Goal: Information Seeking & Learning: Learn about a topic

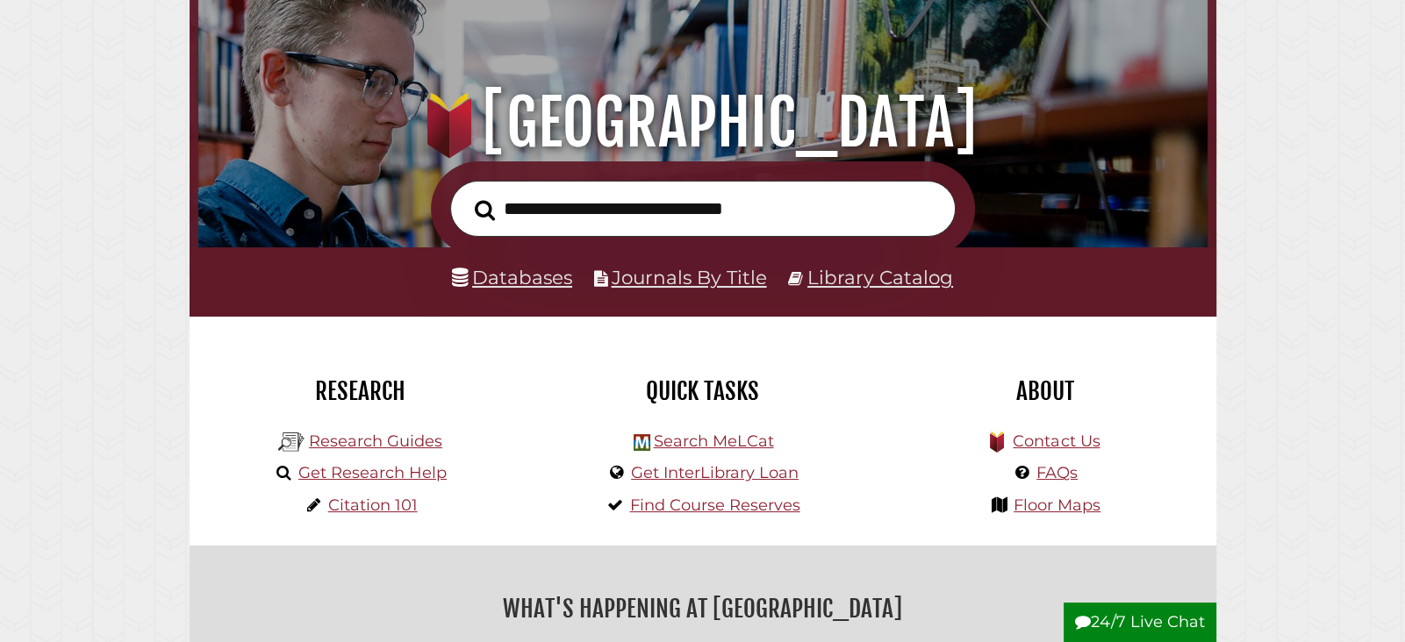
scroll to position [164, 0]
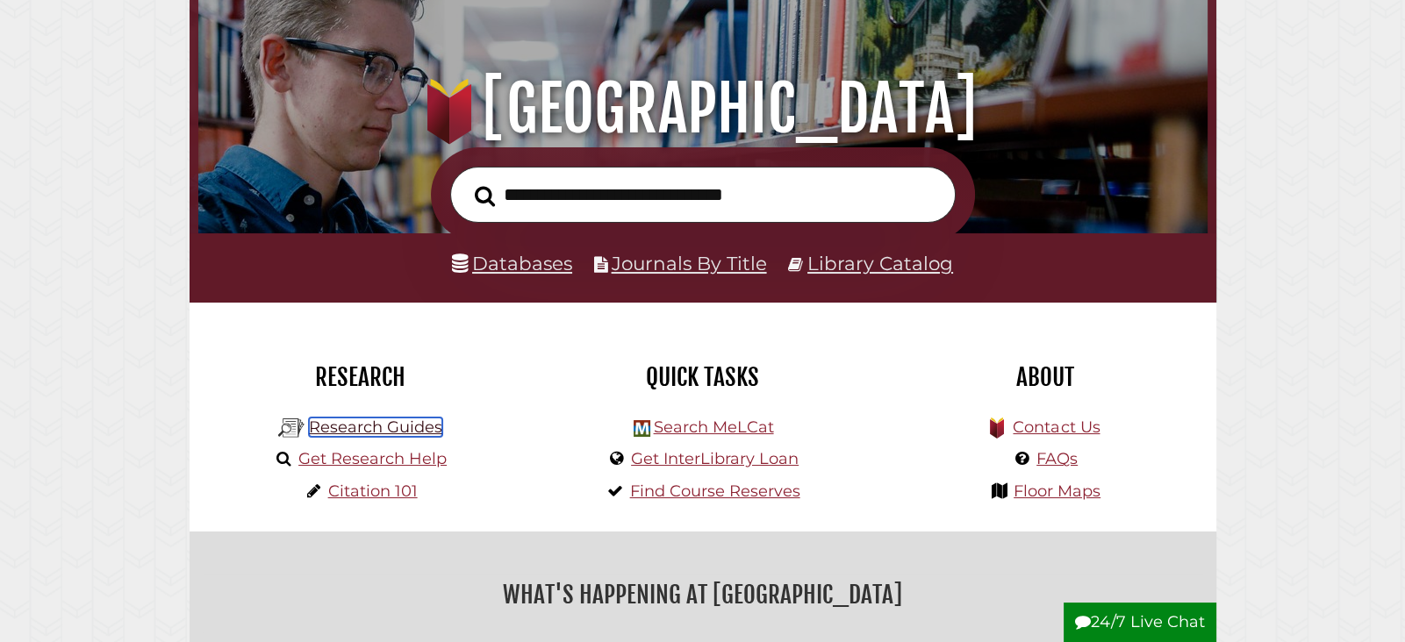
click at [381, 432] on link "Research Guides" at bounding box center [375, 427] width 133 height 19
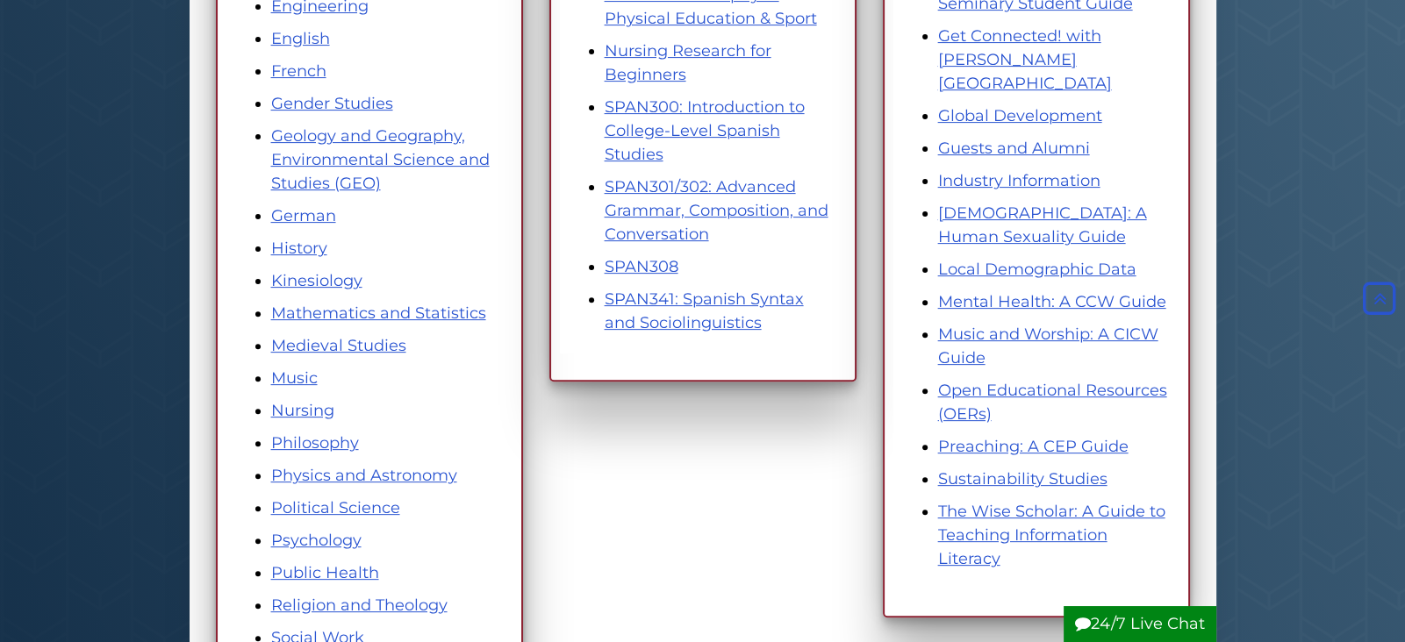
scroll to position [762, 0]
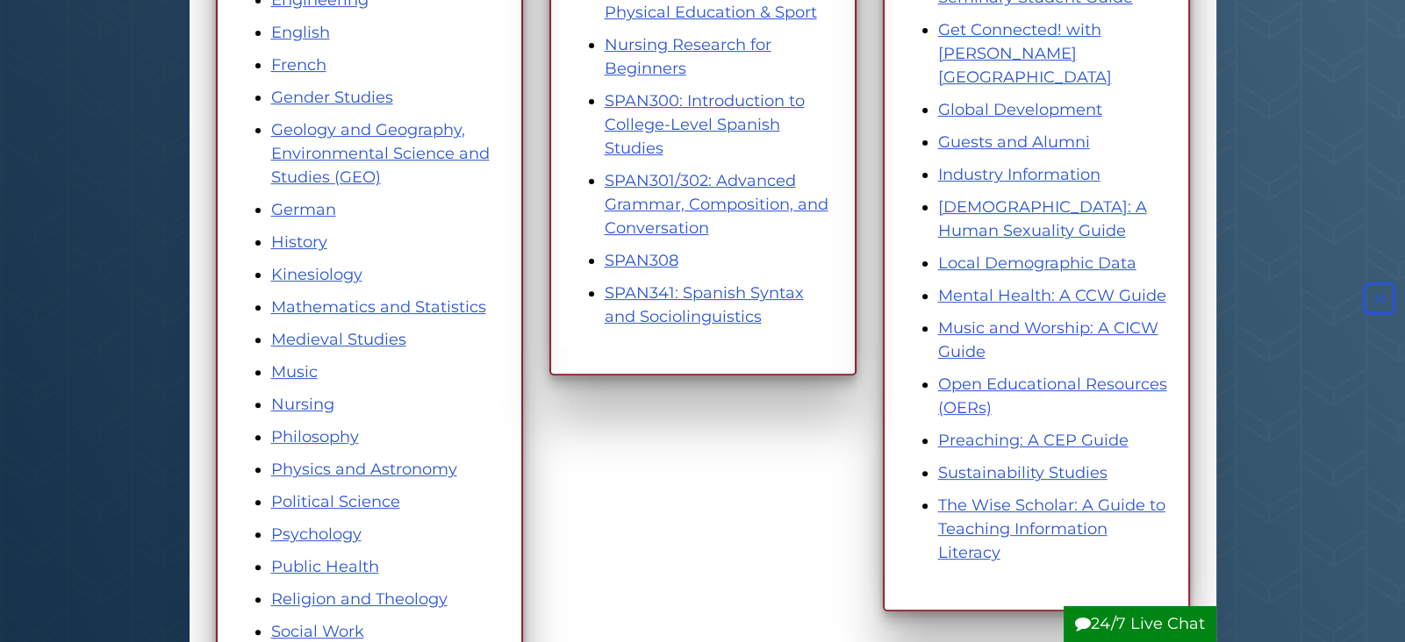
click at [355, 164] on li "Geology and Geography, Environmental Science and Studies (GEO)" at bounding box center [387, 153] width 232 height 71
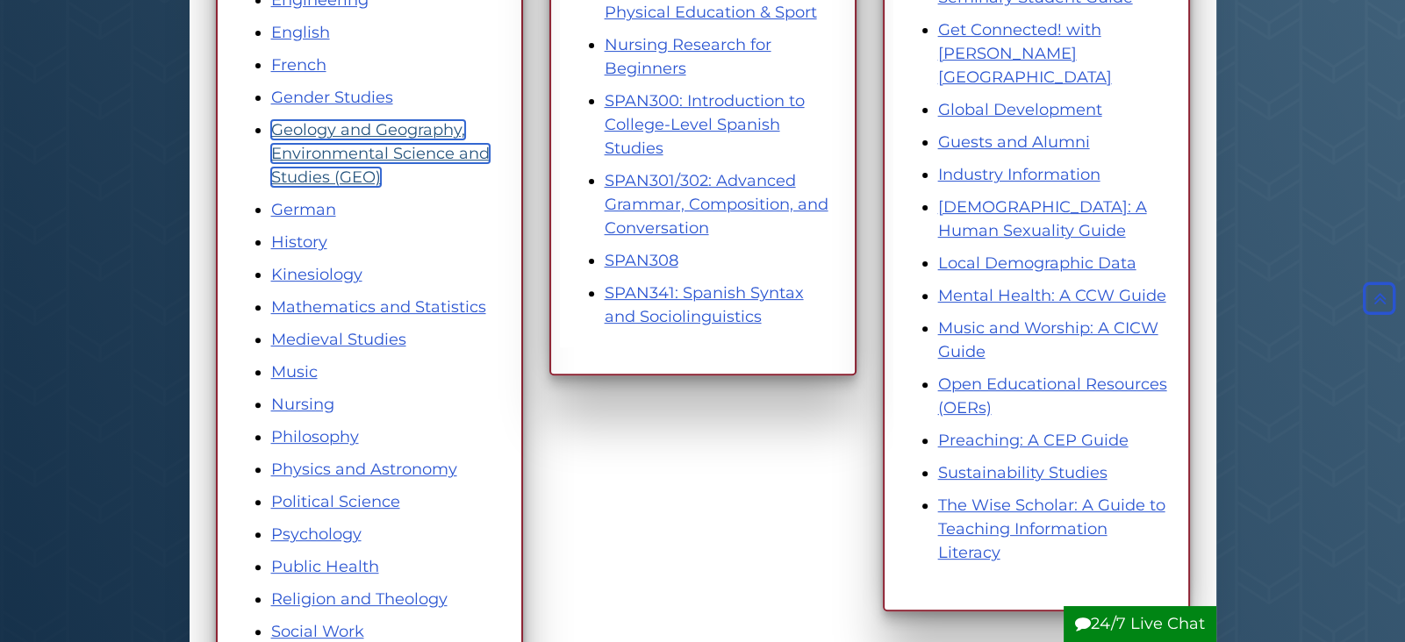
click at [358, 172] on link "Geology and Geography, Environmental Science and Studies (GEO)" at bounding box center [380, 153] width 218 height 67
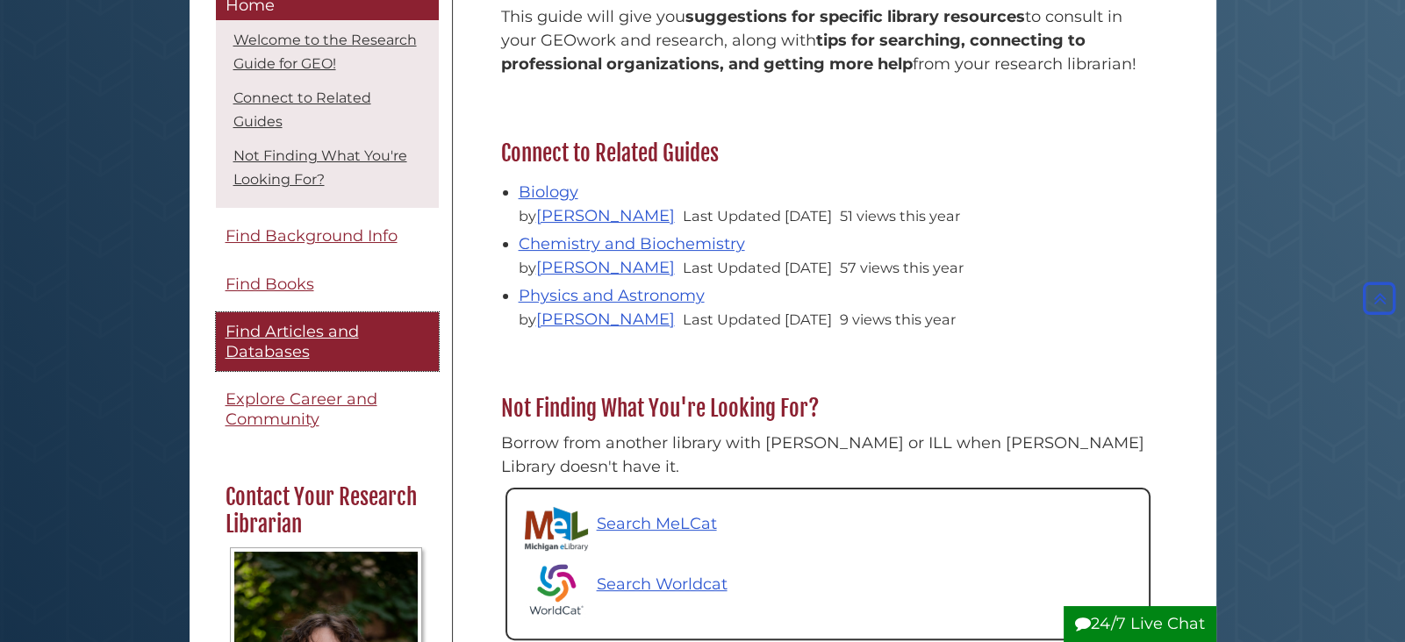
scroll to position [15, 0]
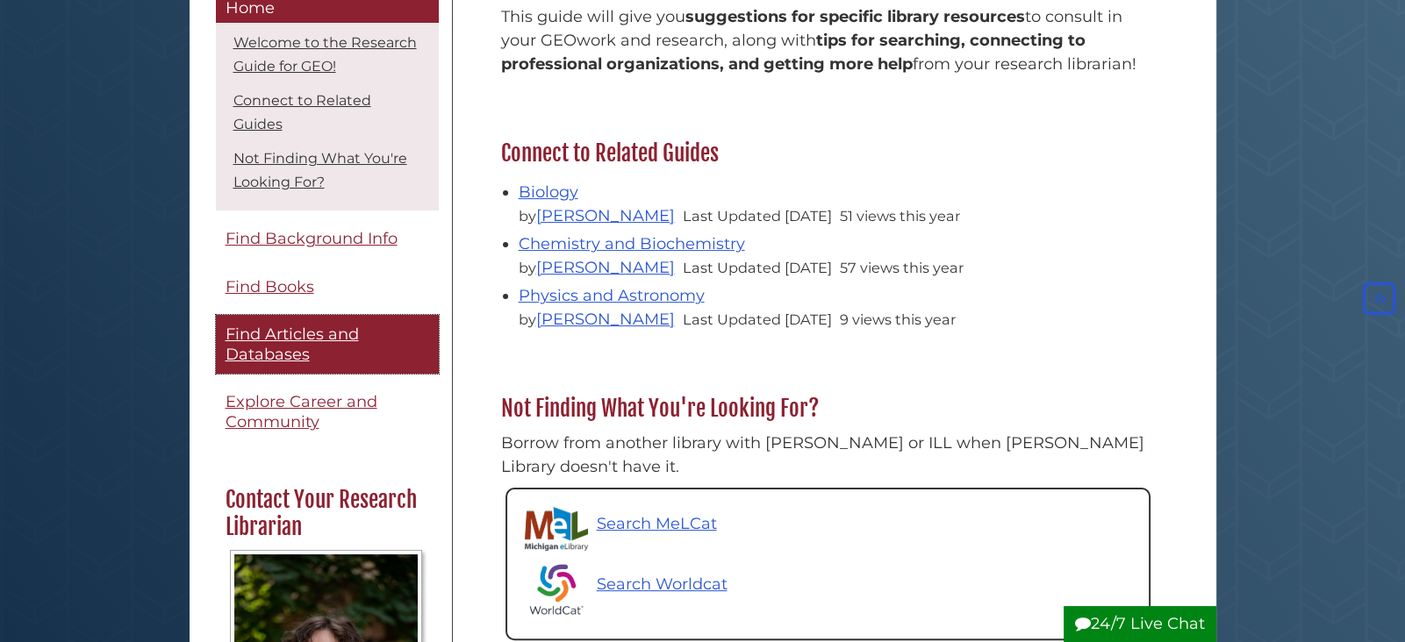
click at [277, 326] on span "Find Articles and Databases" at bounding box center [291, 345] width 133 height 39
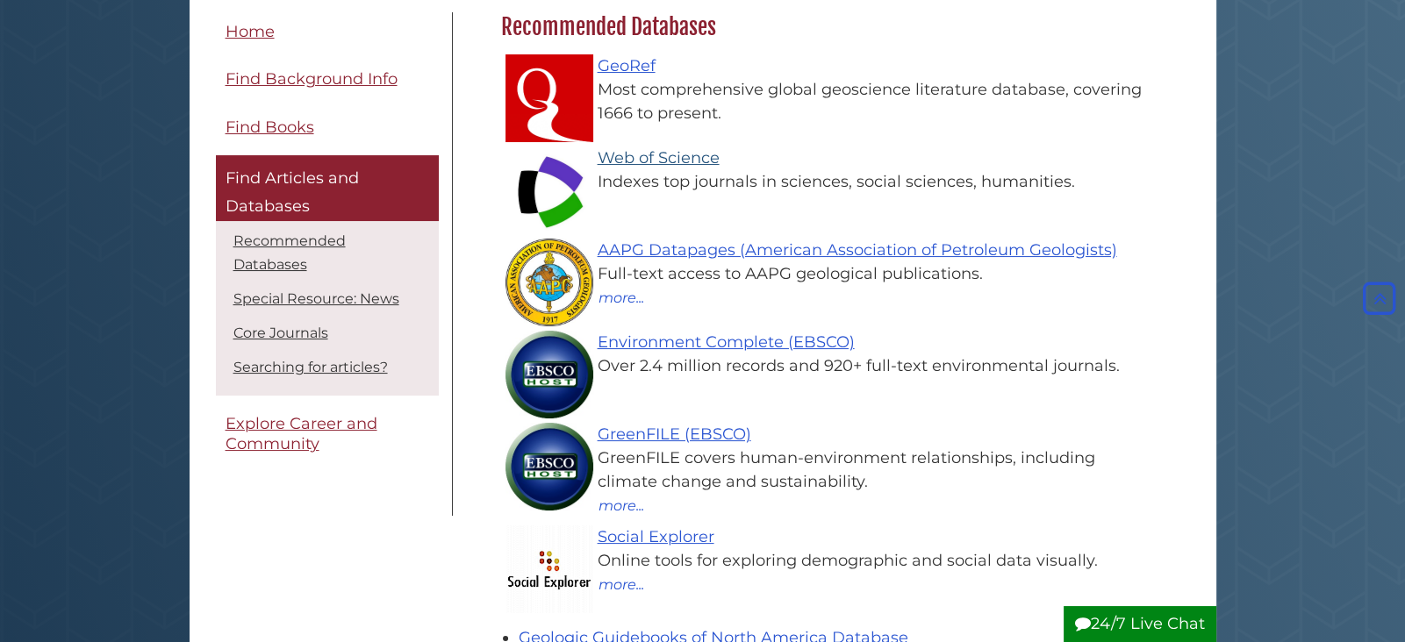
scroll to position [291, 0]
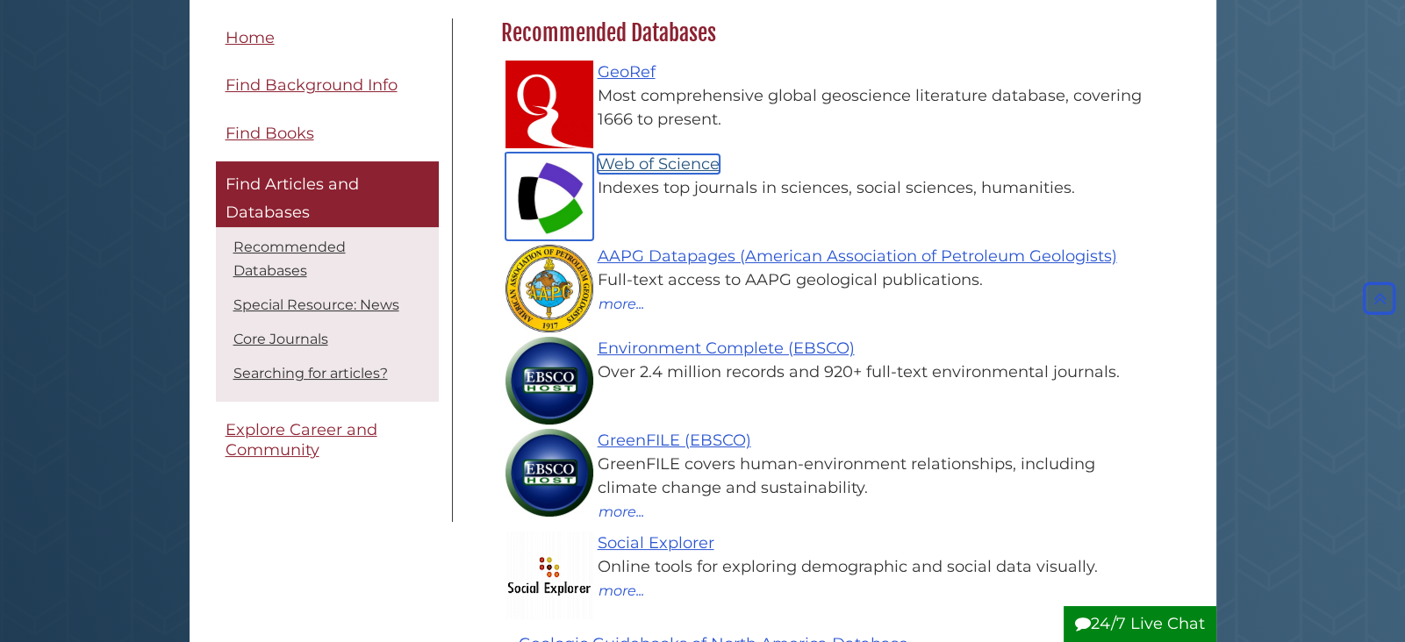
click at [674, 161] on link "Web of Science" at bounding box center [659, 163] width 122 height 19
click at [687, 158] on link "Web of Science" at bounding box center [659, 163] width 122 height 19
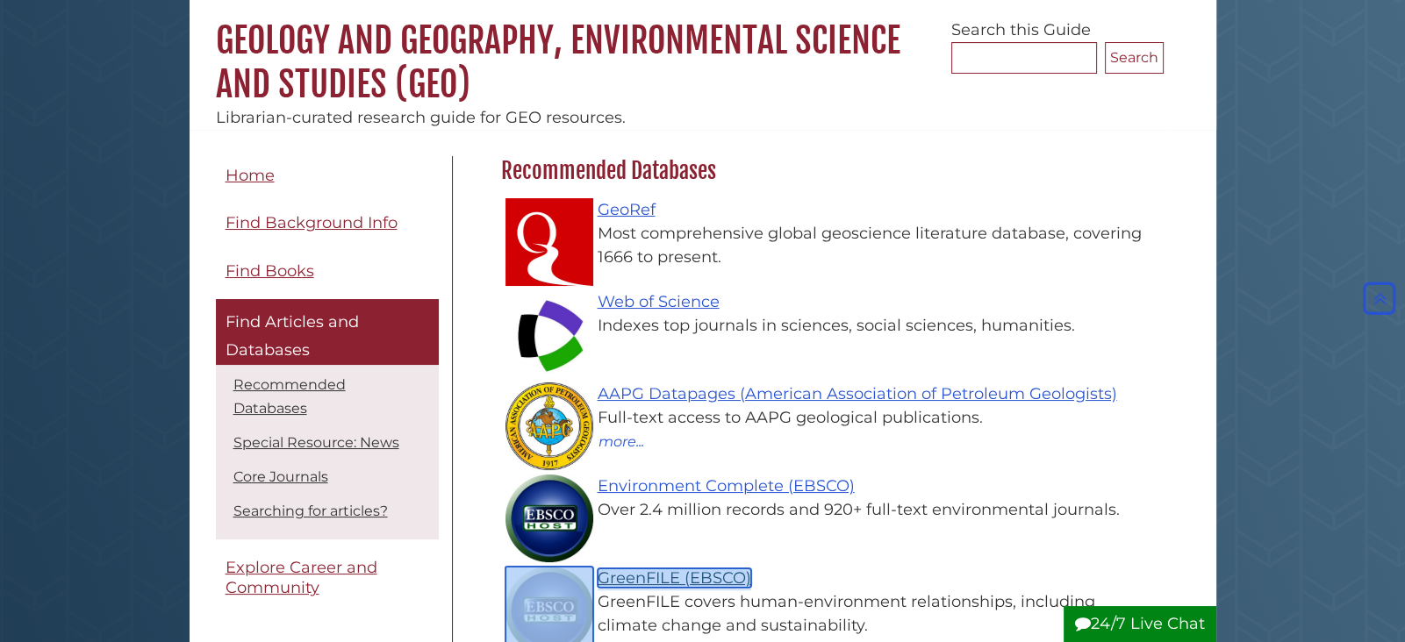
scroll to position [72, 0]
